Goal: Information Seeking & Learning: Stay updated

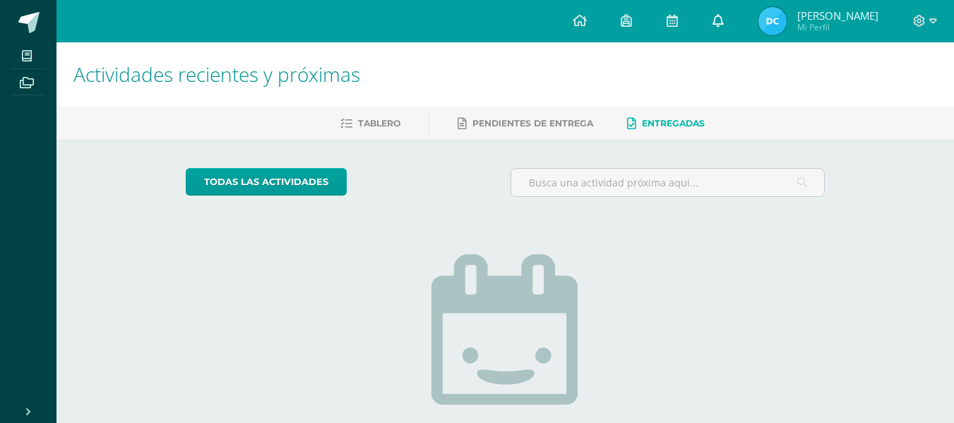
click at [716, 21] on icon at bounding box center [717, 20] width 11 height 13
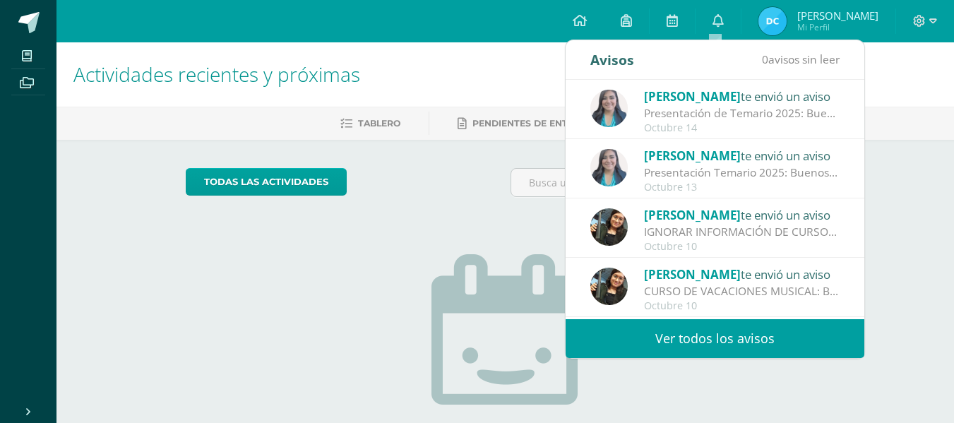
click at [759, 105] on div "Presentación de Temario 2025: Buenos días queridos padres de familia y estudian…" at bounding box center [742, 113] width 196 height 16
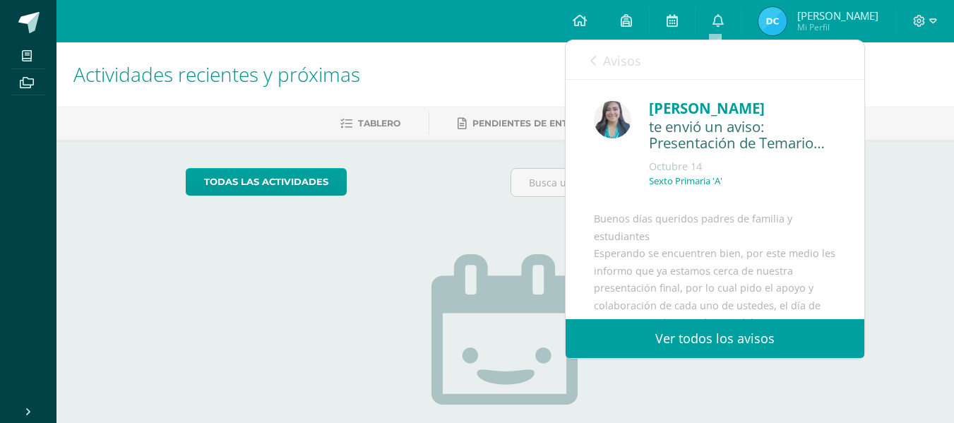
click at [741, 344] on link "Ver todos los avisos" at bounding box center [714, 338] width 299 height 39
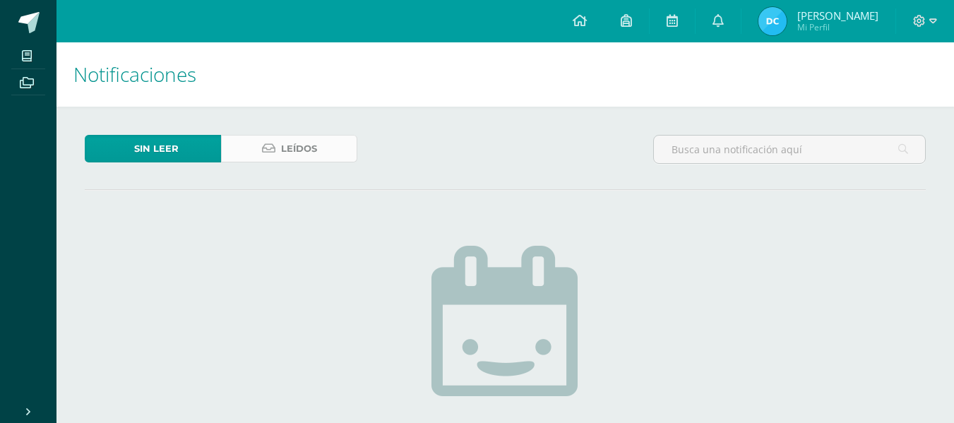
click at [317, 149] on link "Leídos" at bounding box center [289, 149] width 136 height 28
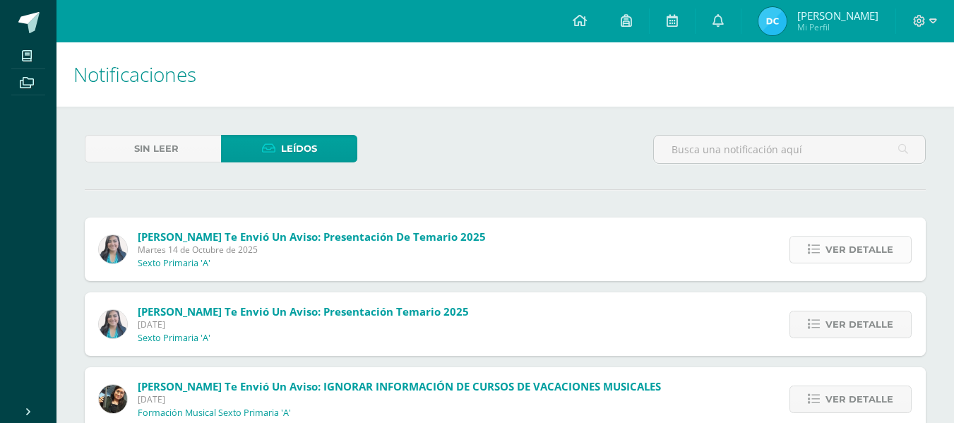
click at [830, 253] on span "Ver detalle" at bounding box center [859, 249] width 68 height 26
